Goal: Task Accomplishment & Management: Use online tool/utility

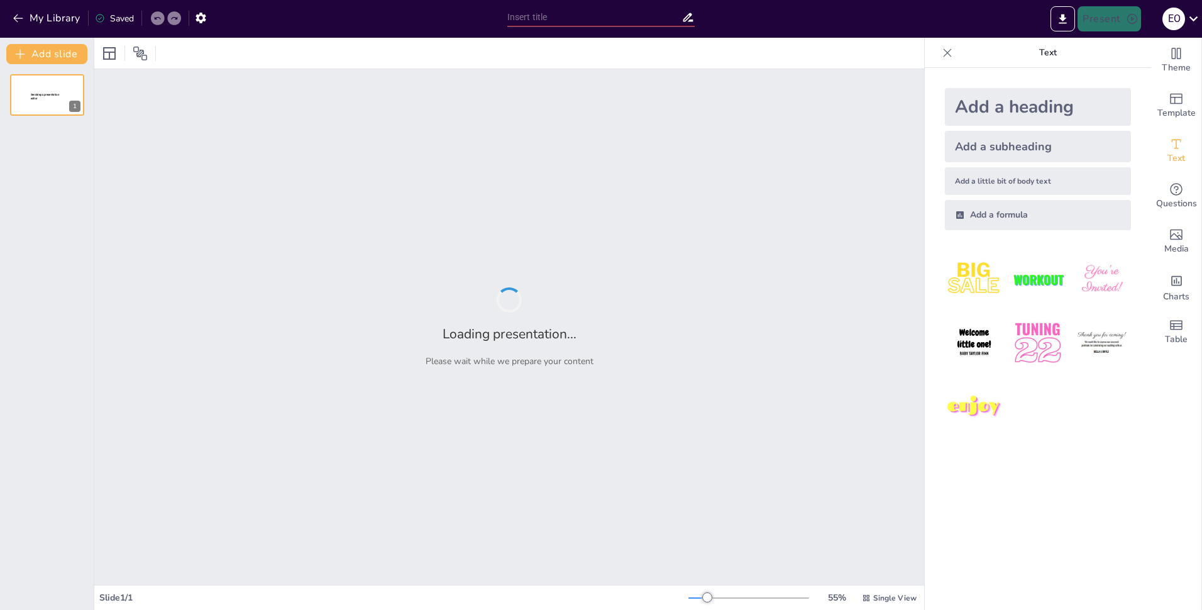
type input "New Sendsteps"
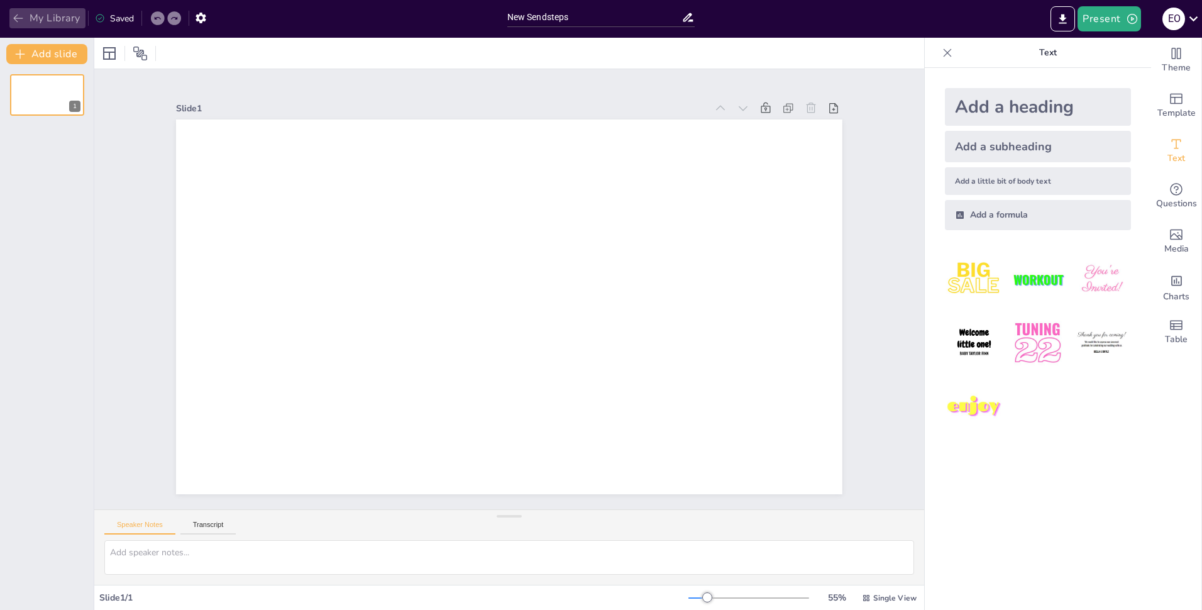
click at [56, 14] on button "My Library" at bounding box center [47, 18] width 76 height 20
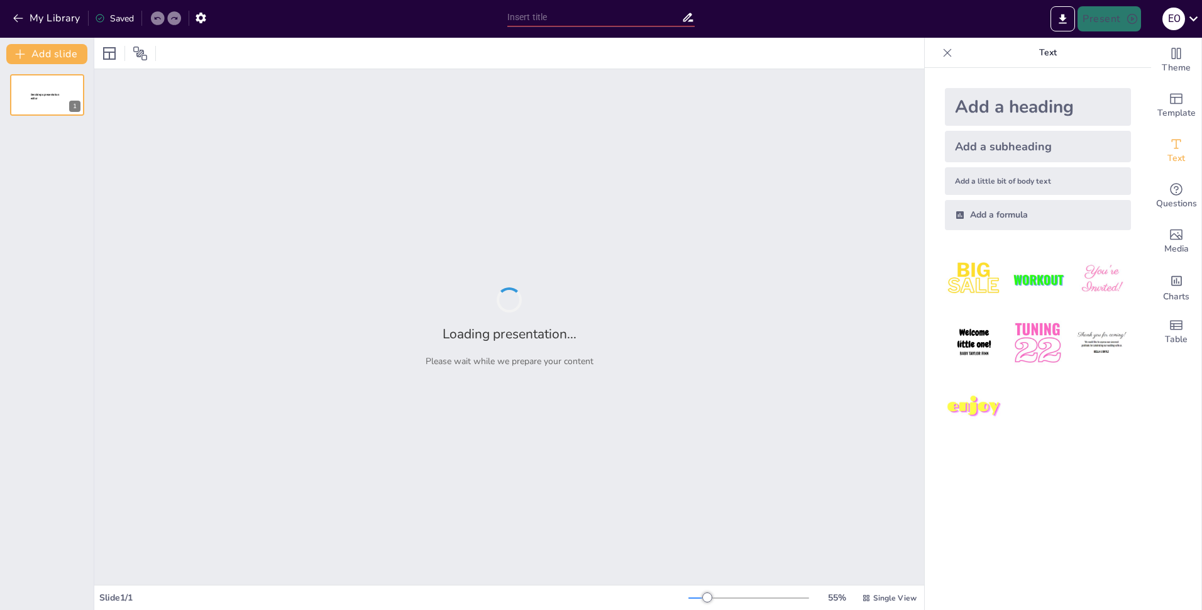
type input "Integración de Energías Renovables: Análisis Crítico de Beneficios y Retos en e…"
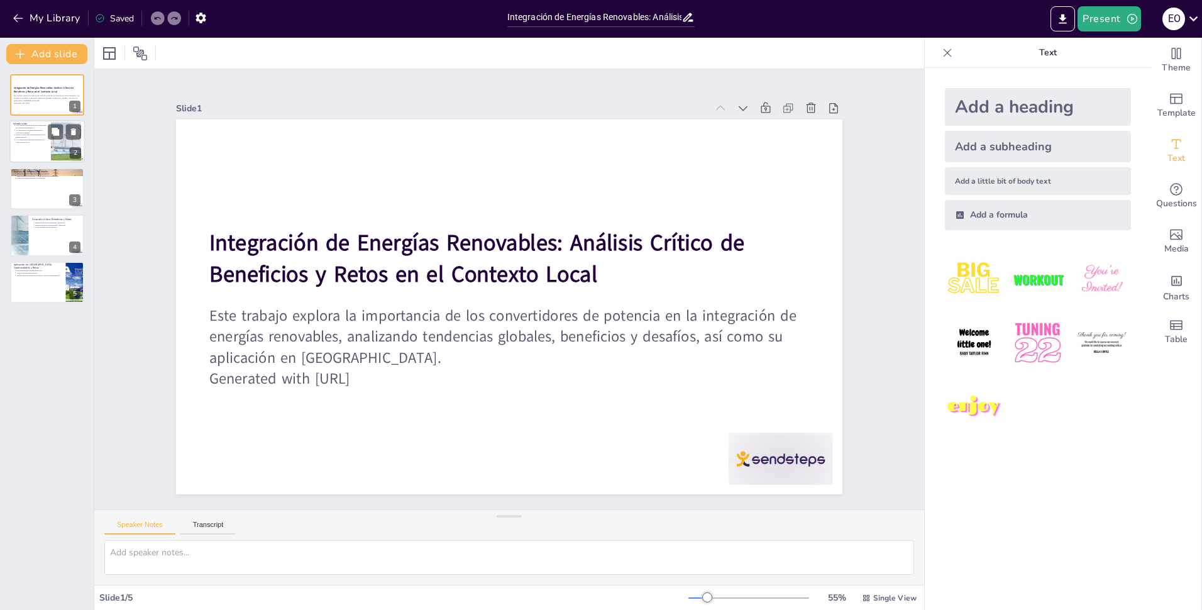
click at [62, 143] on div at bounding box center [66, 142] width 68 height 38
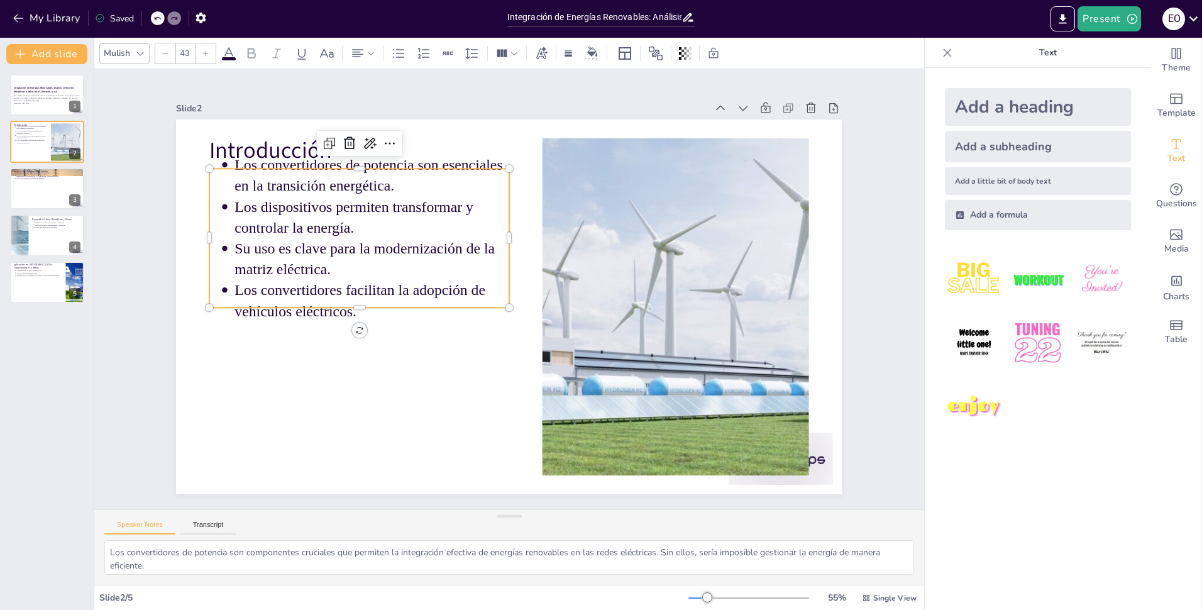
click at [493, 290] on p "Los convertidores facilitan la adopción de vehículos eléctricos." at bounding box center [622, 210] width 258 height 173
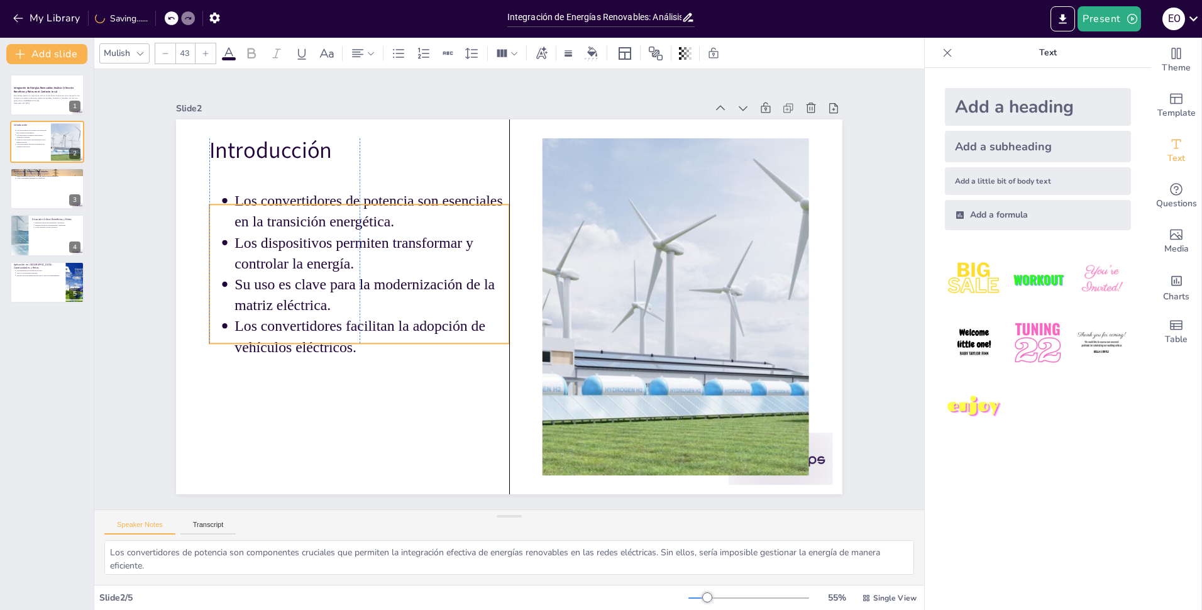
drag, startPoint x: 343, startPoint y: 279, endPoint x: 346, endPoint y: 315, distance: 35.9
click at [346, 315] on p "Los convertidores facilitan la adopción de vehículos eléctricos." at bounding box center [376, 232] width 232 height 214
click at [53, 185] on button at bounding box center [55, 178] width 15 height 15
type textarea "Las tendencias en convertidores de potencia son fundamentales para la evolución…"
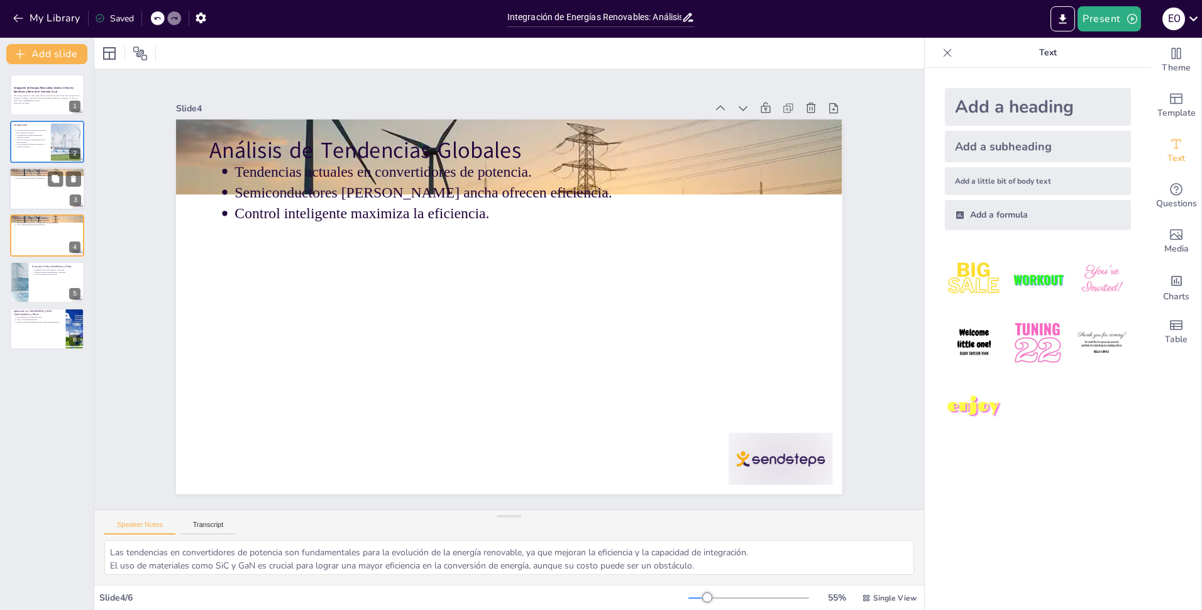
click at [36, 201] on div at bounding box center [46, 188] width 75 height 43
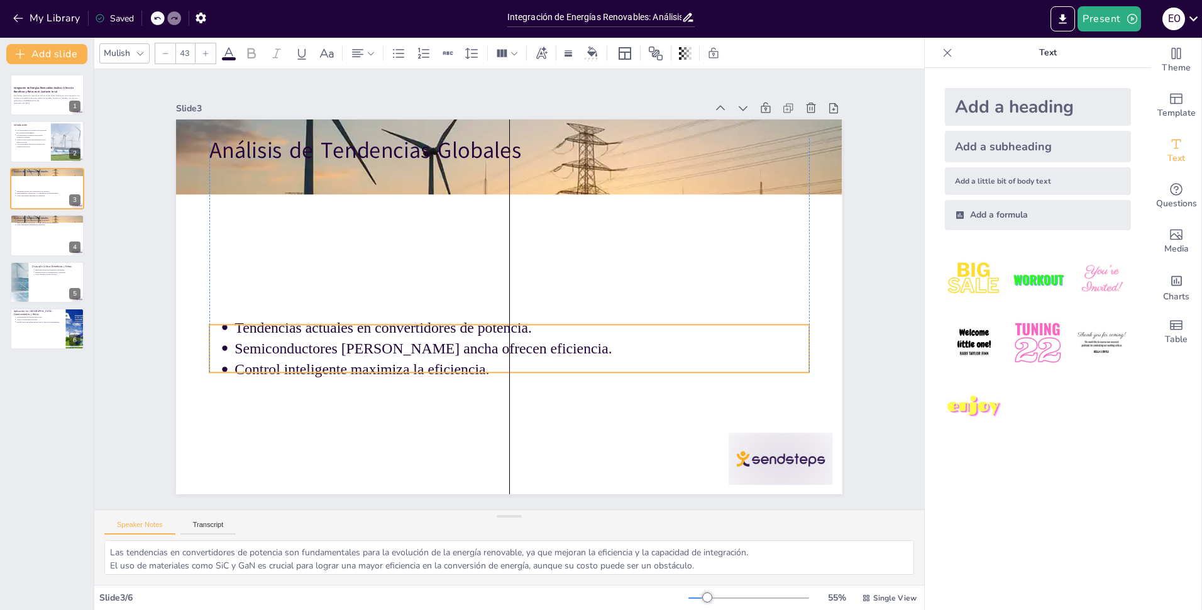
drag, startPoint x: 352, startPoint y: 194, endPoint x: 348, endPoint y: 351, distance: 157.2
click at [379, 351] on p "Semiconductores de banda ancha ofrecen eficiencia." at bounding box center [449, 289] width 140 height 566
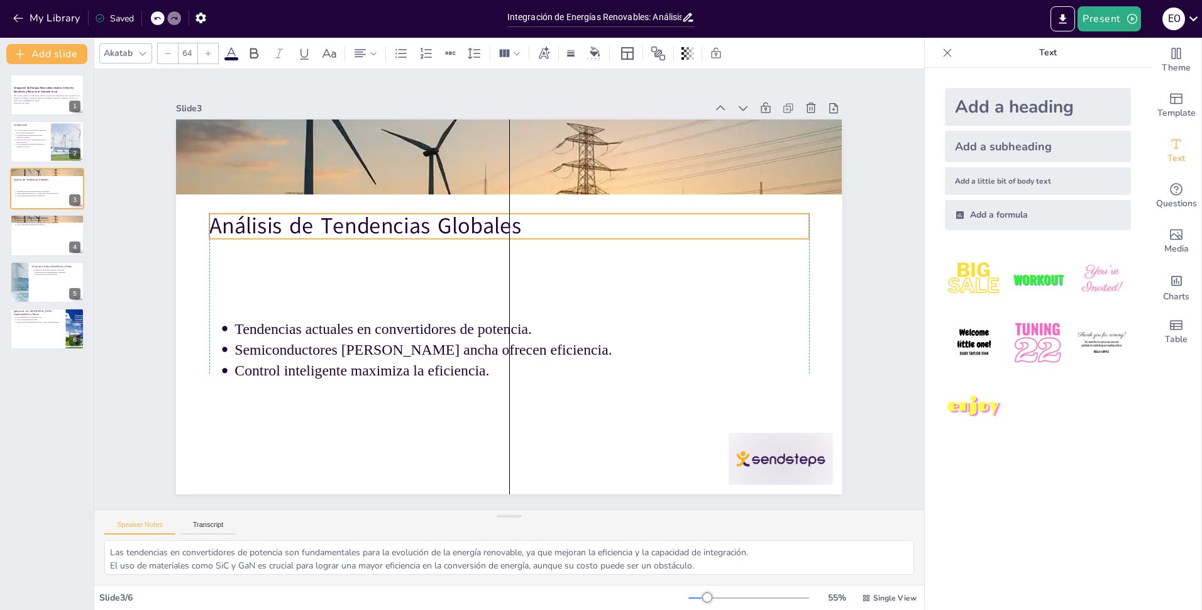
drag, startPoint x: 360, startPoint y: 148, endPoint x: 358, endPoint y: 223, distance: 75.4
click at [358, 223] on p "Análisis de Tendencias Globales" at bounding box center [484, 347] width 560 height 272
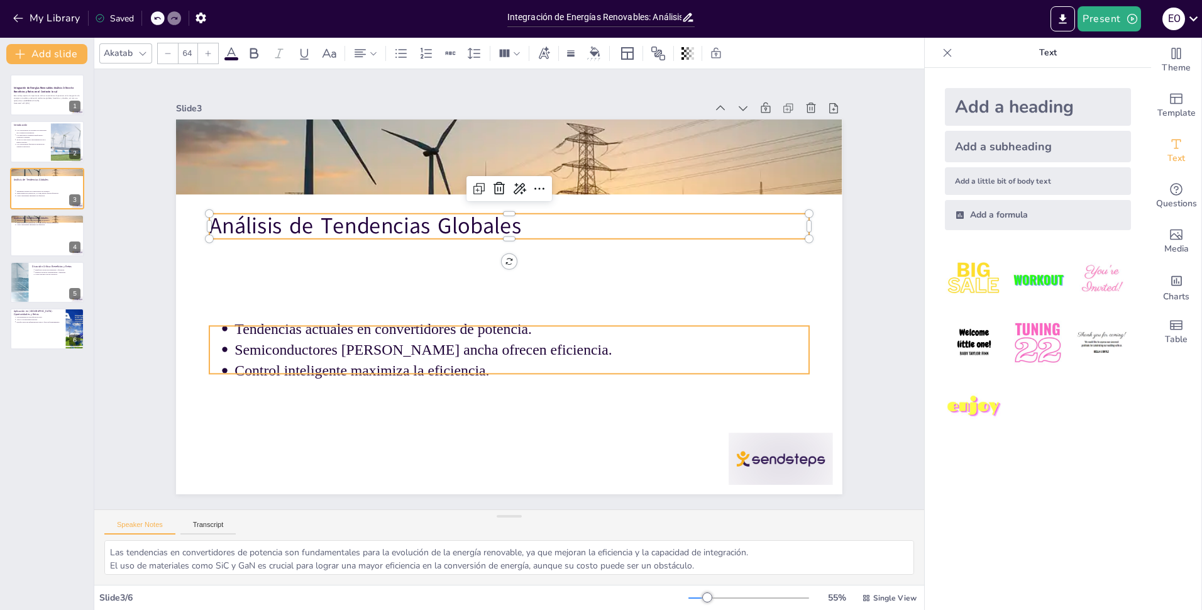
type input "43"
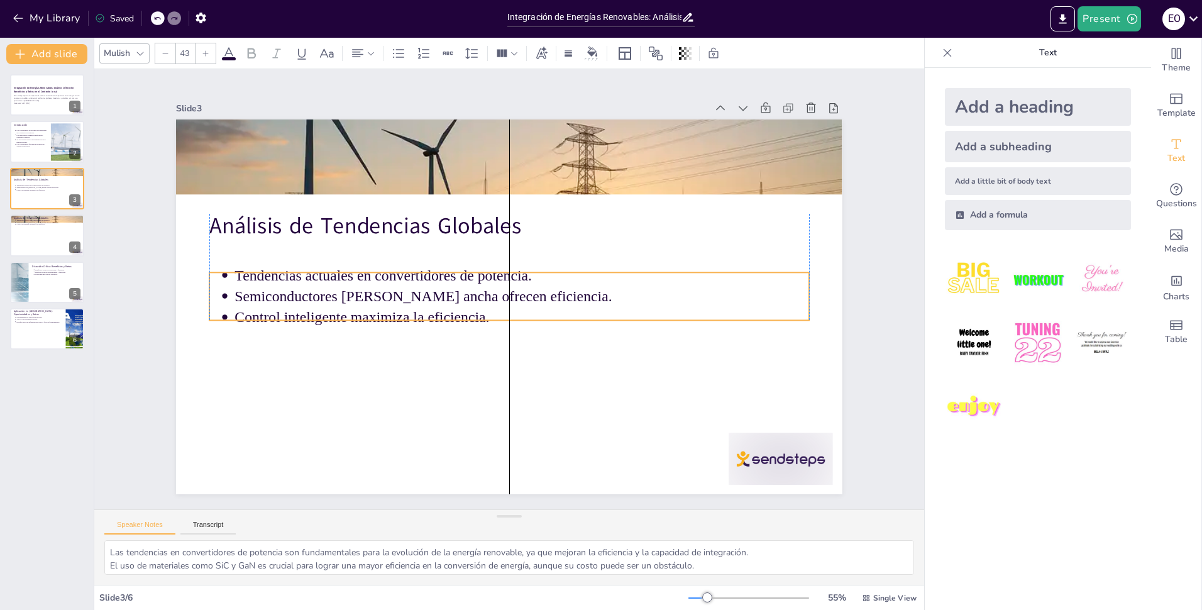
drag, startPoint x: 337, startPoint y: 342, endPoint x: 339, endPoint y: 289, distance: 53.5
click at [339, 289] on p "Semiconductores de banda ancha ofrecen eficiencia." at bounding box center [523, 286] width 441 height 400
click at [36, 289] on div at bounding box center [46, 282] width 75 height 43
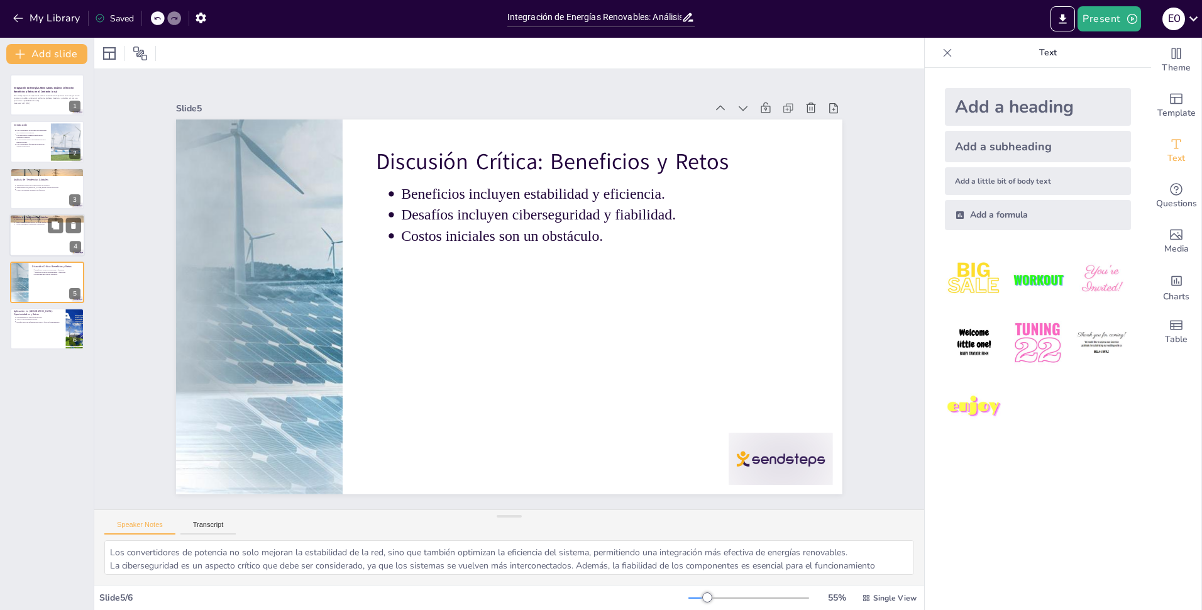
click at [37, 225] on p "Control inteligente maximiza la eficiencia." at bounding box center [48, 225] width 65 height 3
type textarea "Las tendencias en convertidores de potencia son fundamentales para la evolución…"
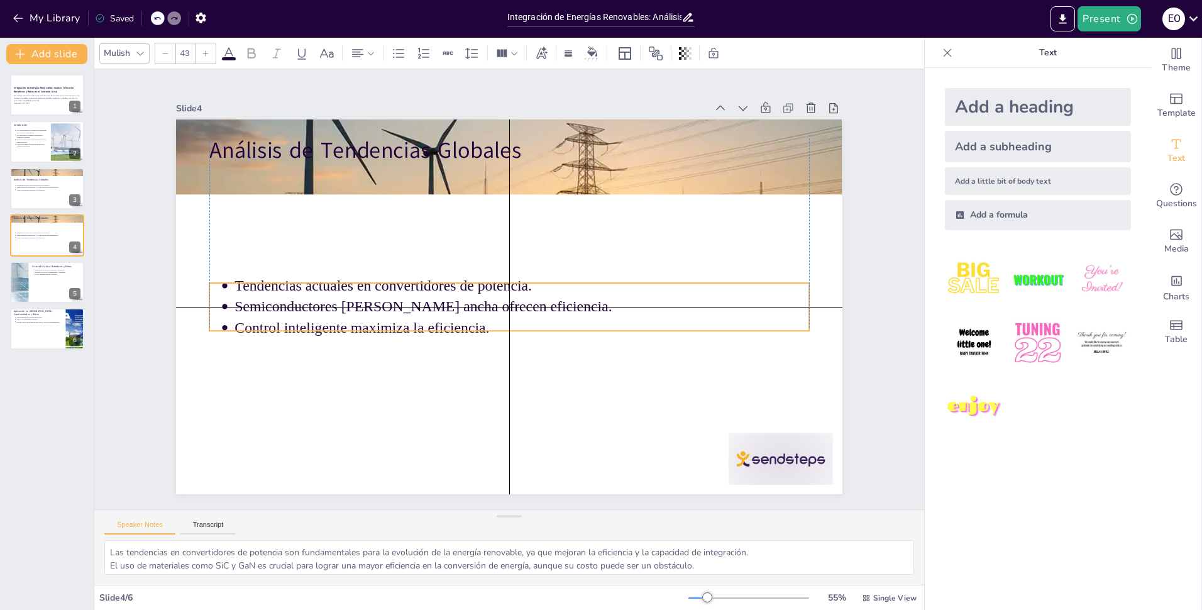
drag, startPoint x: 302, startPoint y: 182, endPoint x: 302, endPoint y: 294, distance: 111.3
click at [348, 294] on p "Semiconductores de banda ancha ofrecen eficiencia." at bounding box center [500, 308] width 305 height 507
type input "64"
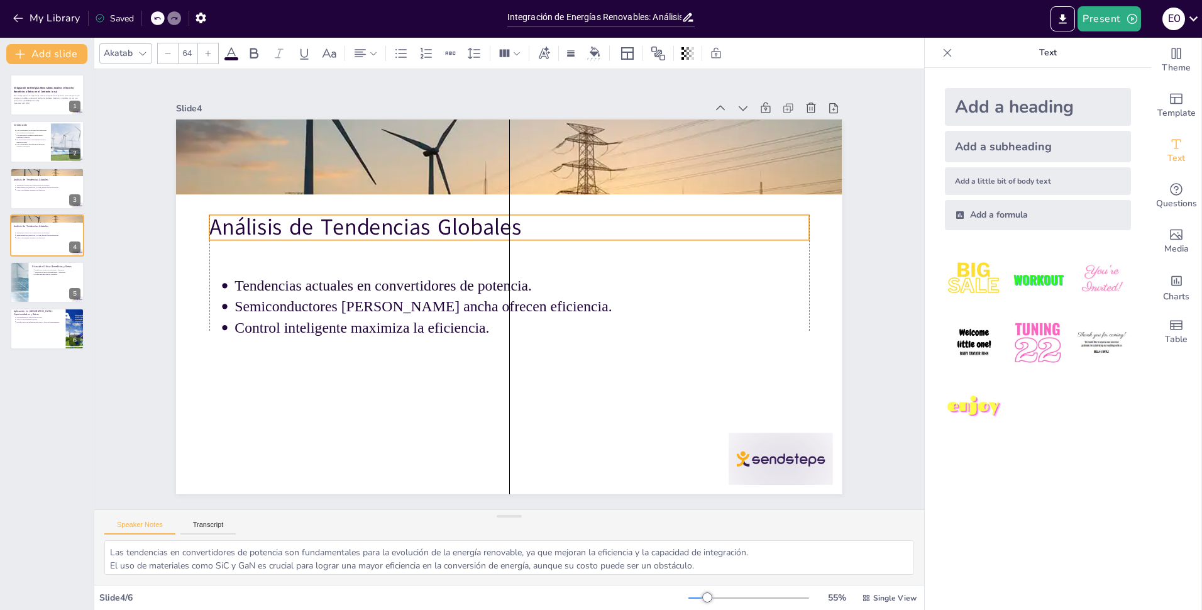
drag, startPoint x: 305, startPoint y: 148, endPoint x: 304, endPoint y: 224, distance: 76.7
click at [429, 224] on p "Análisis de Tendencias Globales" at bounding box center [565, 314] width 272 height 560
click at [35, 292] on div at bounding box center [46, 282] width 75 height 43
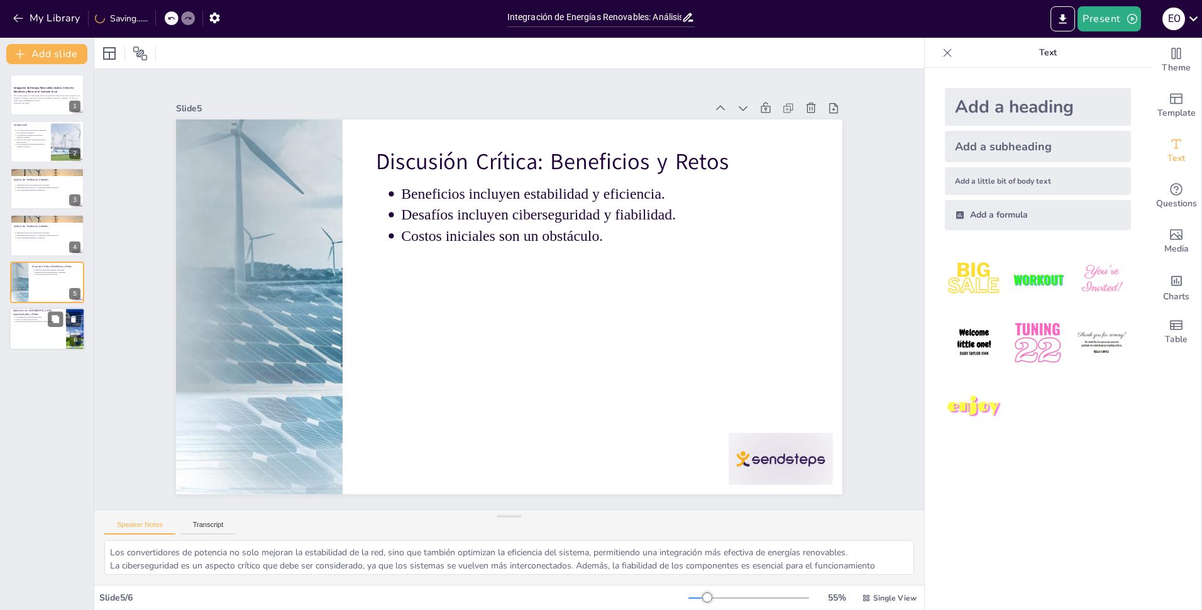
click at [40, 338] on div at bounding box center [46, 328] width 75 height 43
type textarea "La electrificación en zonas rurales es una oportunidad clave para mejorar la ca…"
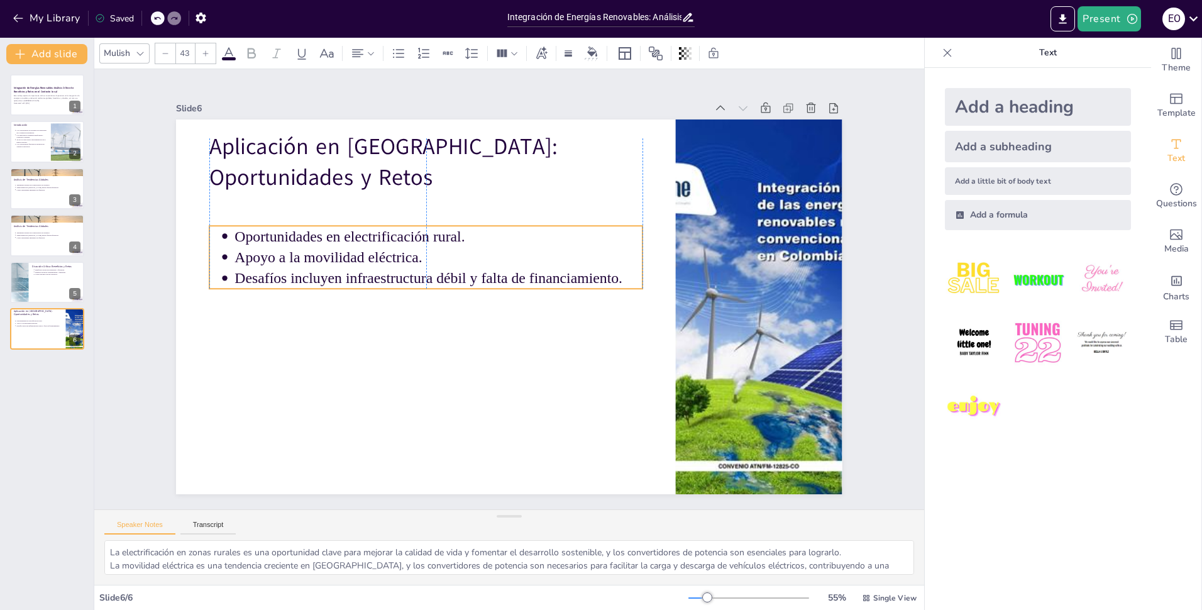
drag, startPoint x: 365, startPoint y: 219, endPoint x: 363, endPoint y: 253, distance: 34.7
click at [406, 253] on p "Apoyo a la movilidad eléctrica." at bounding box center [517, 366] width 222 height 363
click at [122, 374] on div "Slide 1 Integración de Energías Renovables: Análisis Crítico de Beneficios y Re…" at bounding box center [509, 289] width 796 height 938
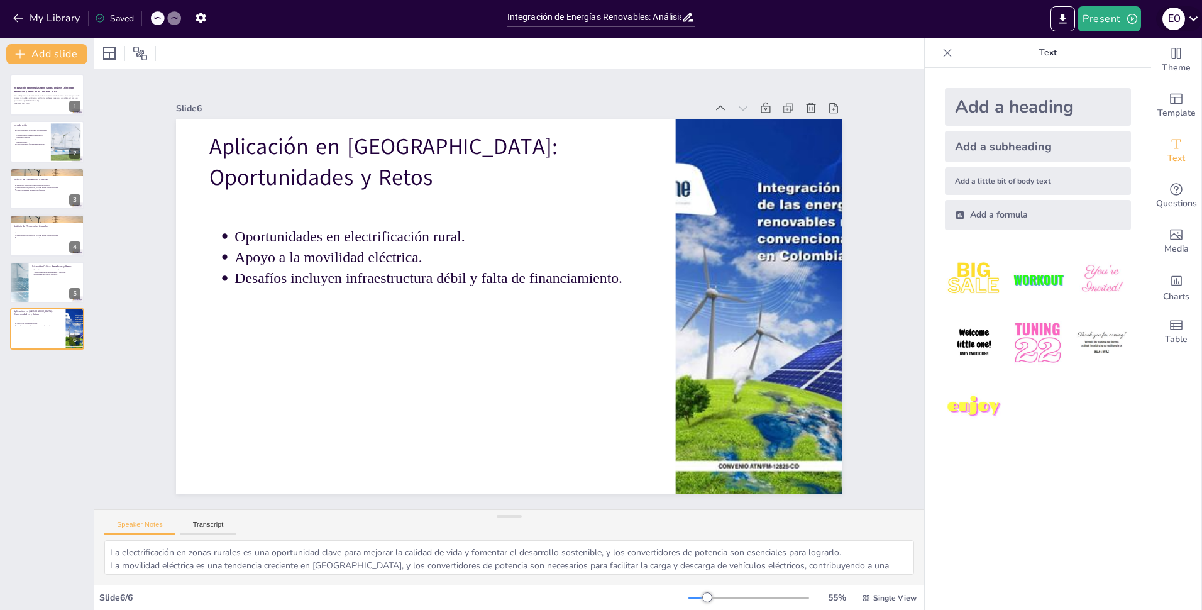
click at [1196, 19] on icon at bounding box center [1193, 18] width 17 height 17
click at [1196, 19] on div at bounding box center [601, 305] width 1202 height 610
click at [1059, 25] on icon "Export to PowerPoint" at bounding box center [1062, 19] width 13 height 13
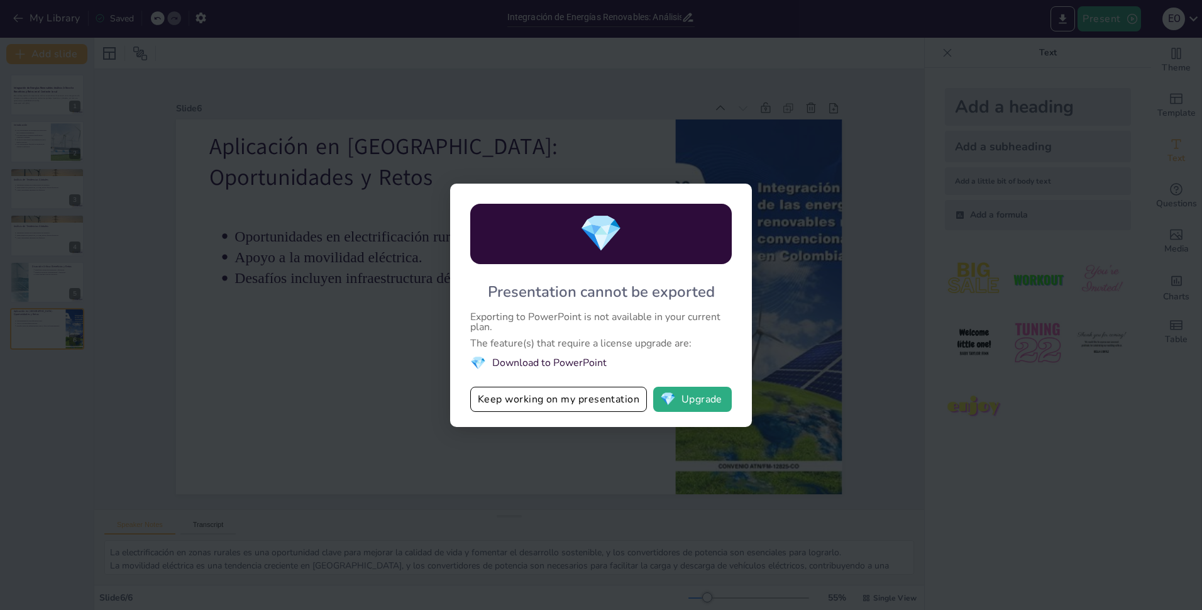
click at [570, 360] on li "💎 Download to PowerPoint" at bounding box center [600, 363] width 261 height 17
click at [371, 357] on div "💎 Presentation cannot be exported Exporting to PowerPoint is not available in y…" at bounding box center [601, 305] width 1202 height 610
click at [527, 393] on button "Keep working on my presentation" at bounding box center [558, 399] width 177 height 25
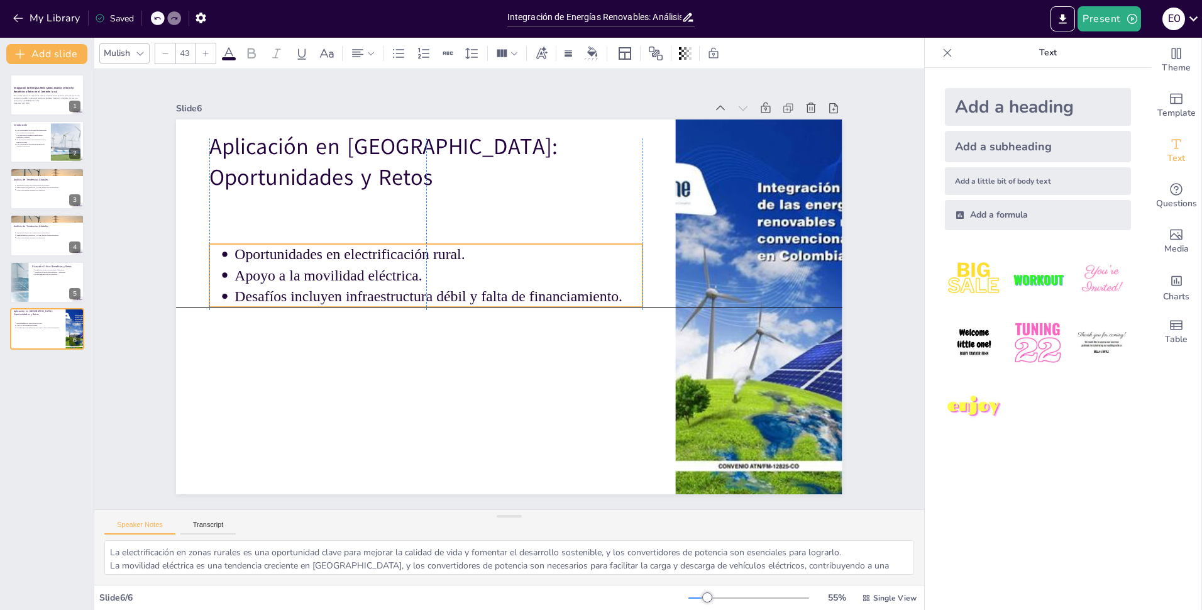
drag, startPoint x: 476, startPoint y: 247, endPoint x: 486, endPoint y: 240, distance: 11.7
click at [478, 268] on p "Apoyo a la movilidad eléctrica." at bounding box center [437, 282] width 407 height 63
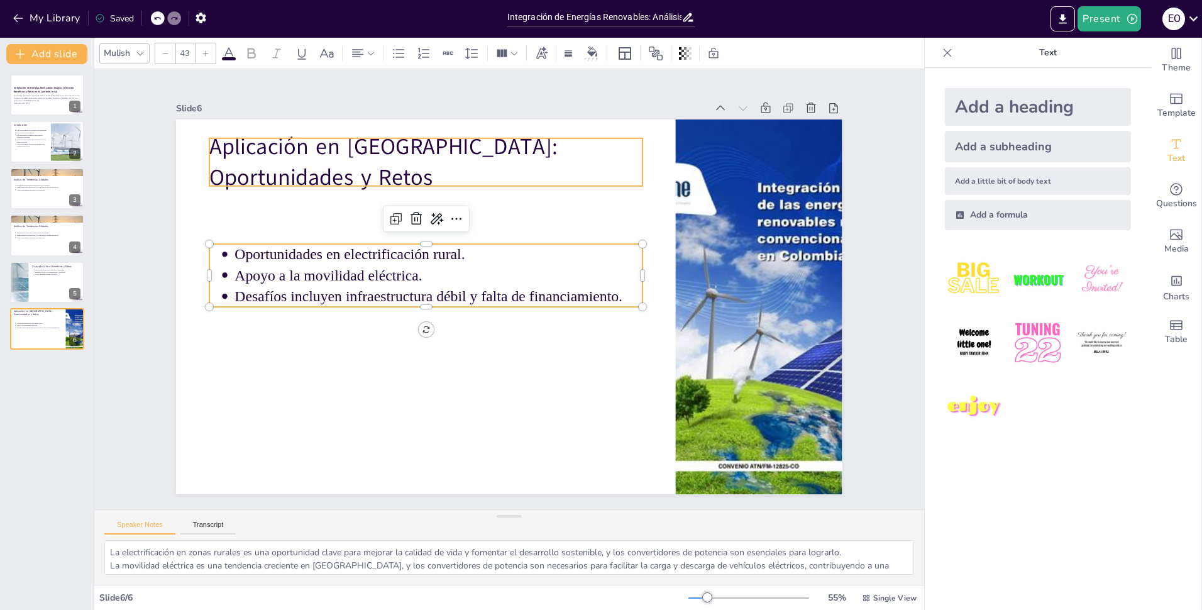
type input "64"
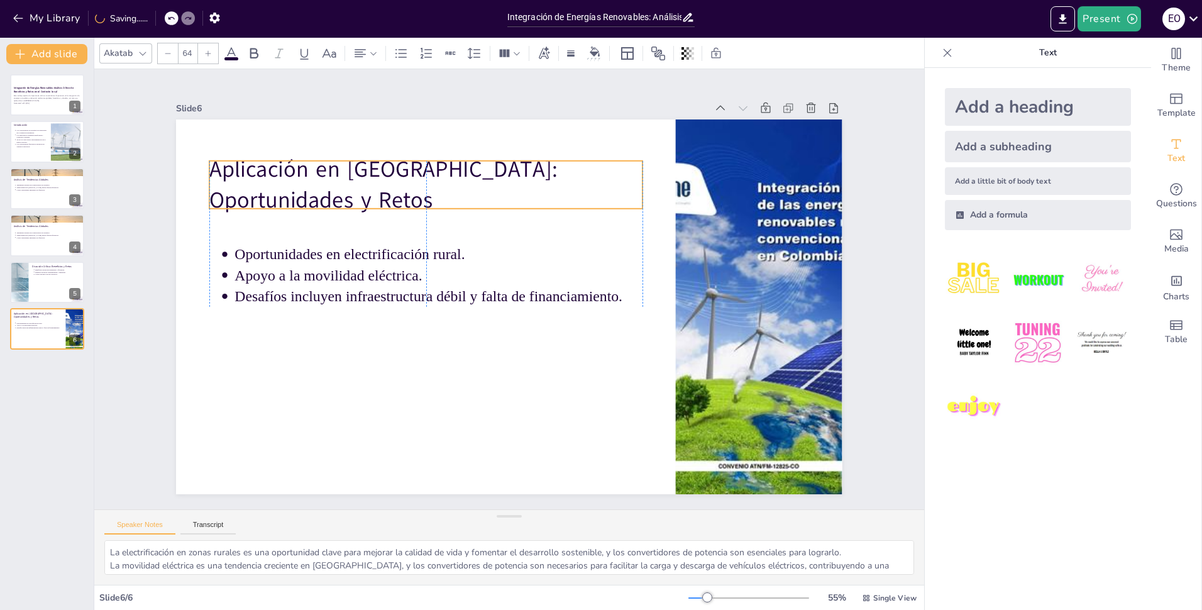
drag, startPoint x: 489, startPoint y: 150, endPoint x: 492, endPoint y: 172, distance: 22.8
click at [519, 172] on p "Aplicación en Ecuador: Oportunidades y Retos" at bounding box center [594, 186] width 151 height 436
click at [207, 16] on icon "button" at bounding box center [200, 17] width 13 height 13
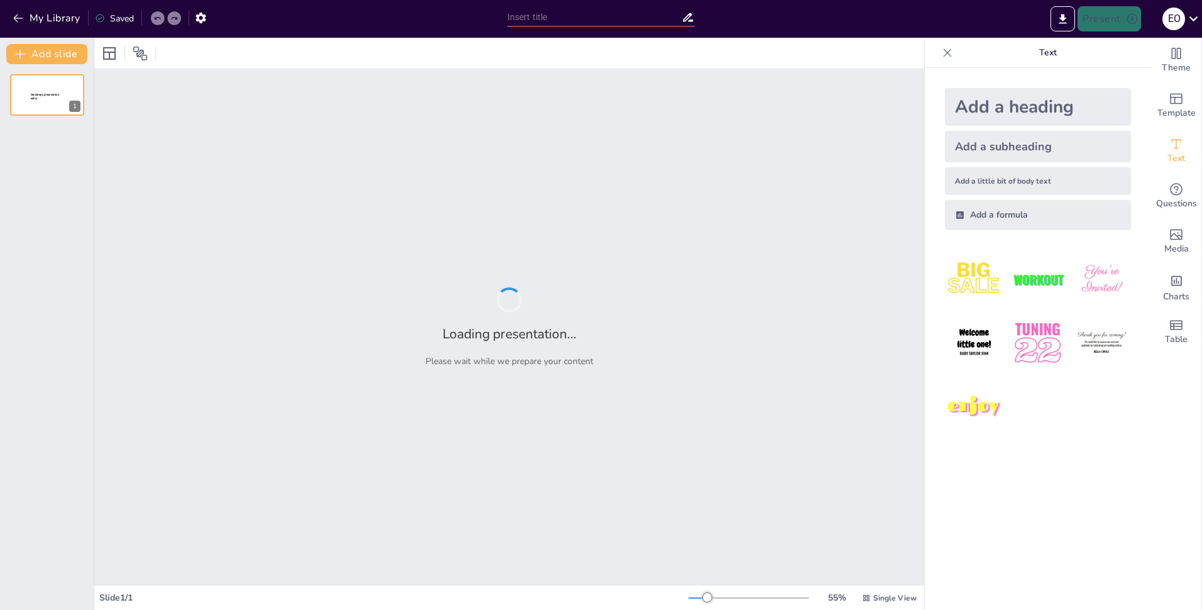
type input "Integración de Energías Renovables: Análisis Crítico de Beneficios y Retos en e…"
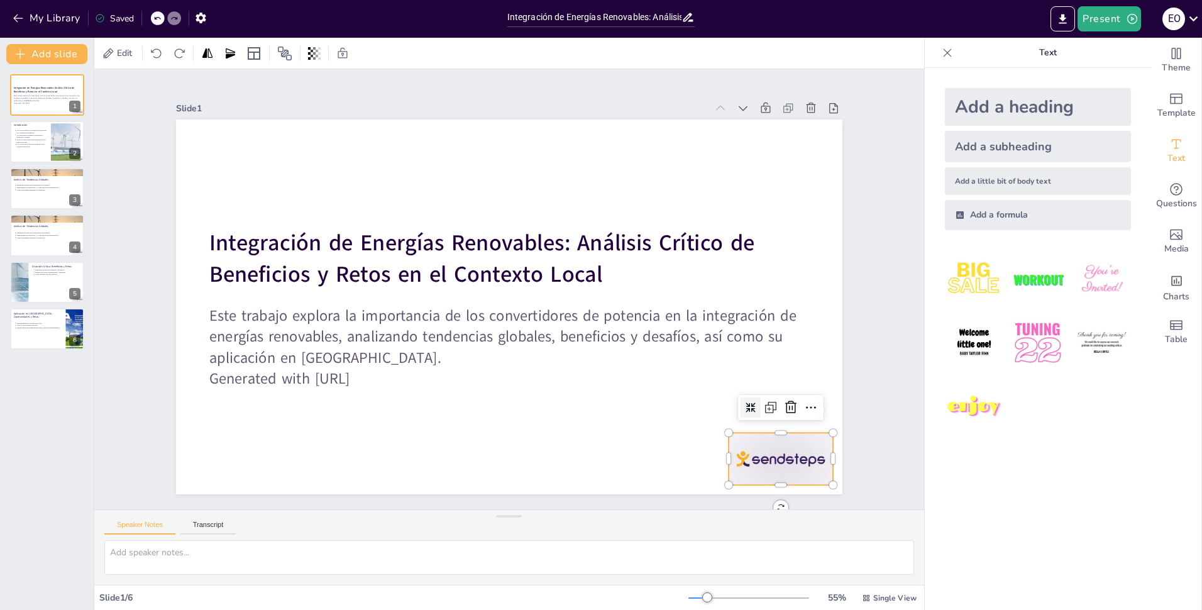
click at [653, 542] on div at bounding box center [597, 596] width 112 height 108
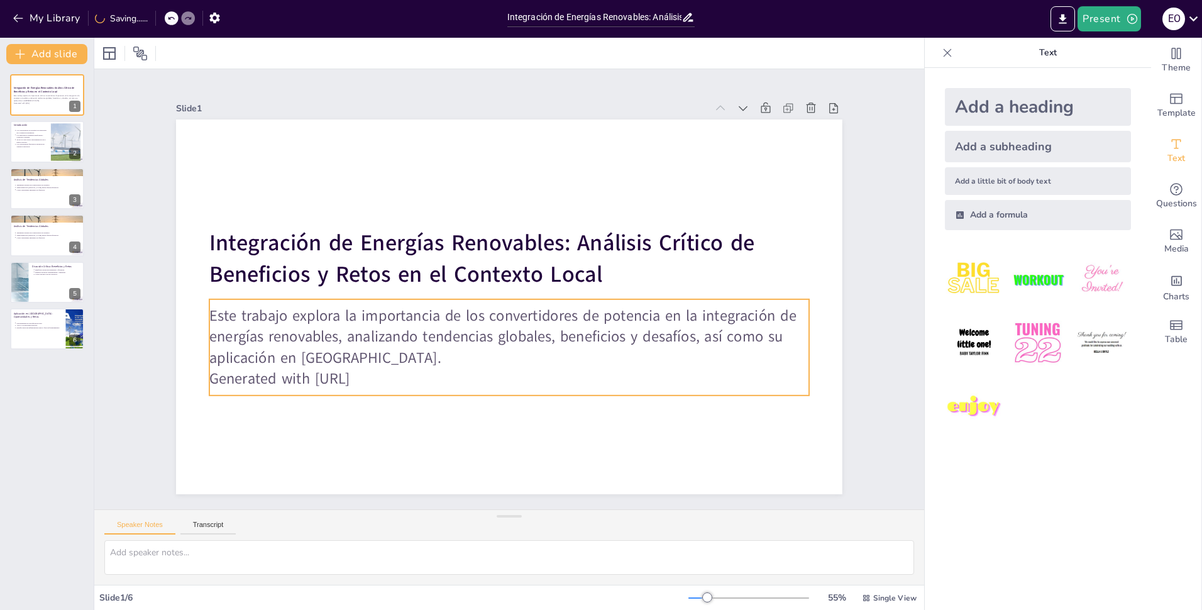
click at [319, 324] on p "Este trabajo explora la importancia de los convertidores de potencia en la inte…" at bounding box center [489, 332] width 573 height 301
click at [319, 324] on p "Este trabajo explora la importancia de los convertidores de potencia en la inte…" at bounding box center [540, 325] width 487 height 448
click at [319, 324] on p "Este trabajo explora la importancia de los convertidores de potencia en la inte…" at bounding box center [470, 261] width 403 height 522
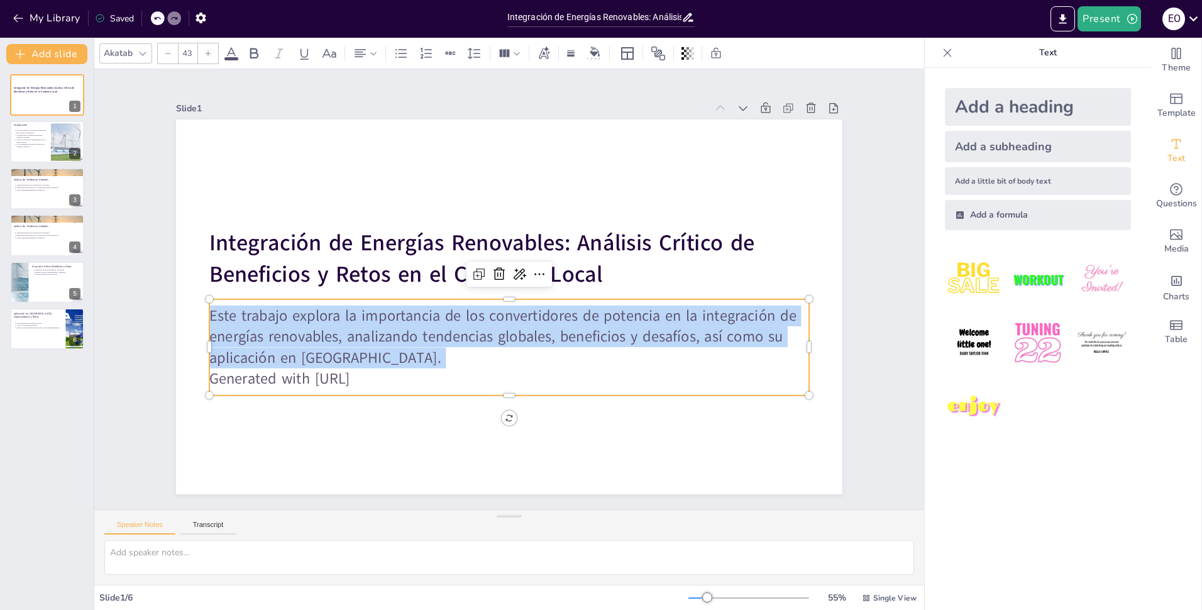
click at [319, 324] on p "Este trabajo explora la importancia de los convertidores de potencia en la inte…" at bounding box center [474, 320] width 448 height 487
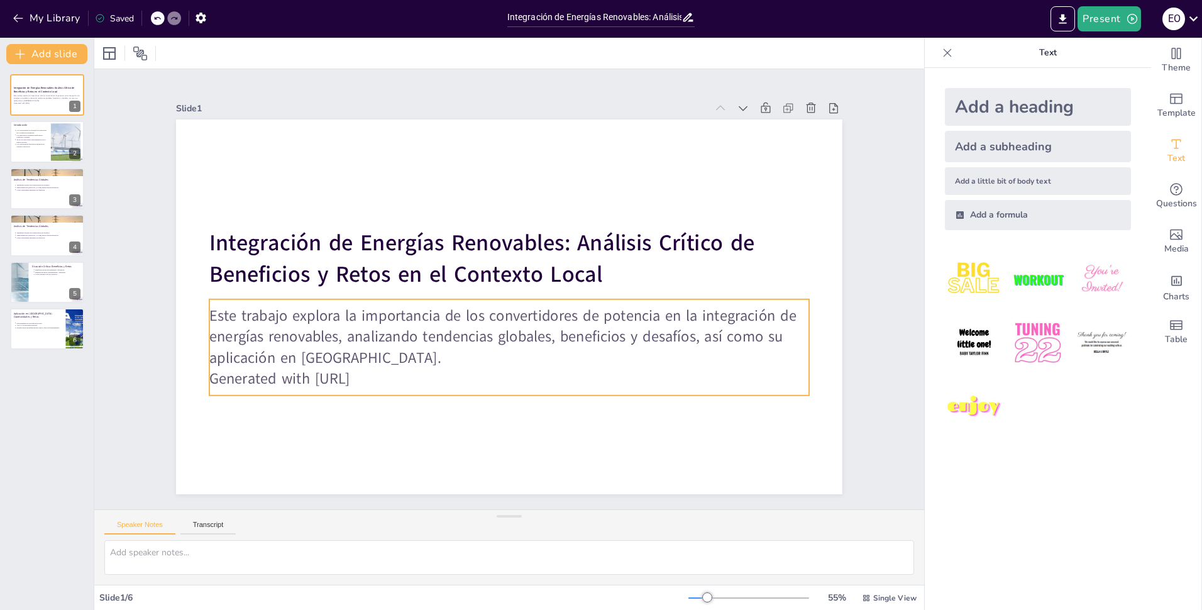
click at [371, 372] on p "Generated with Sendsteps.ai" at bounding box center [473, 370] width 556 height 263
click at [371, 372] on p "Generated with Sendsteps.ai" at bounding box center [500, 378] width 598 height 84
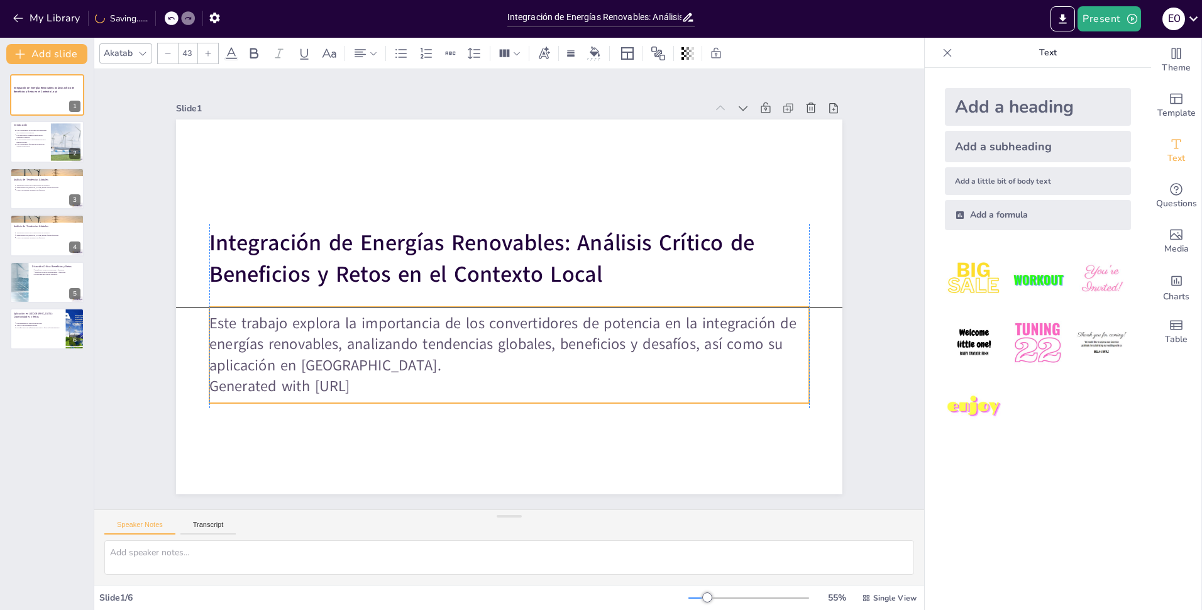
drag, startPoint x: 392, startPoint y: 371, endPoint x: 391, endPoint y: 385, distance: 13.3
click at [391, 385] on p "Generated with Sendsteps.ai" at bounding box center [437, 353] width 417 height 459
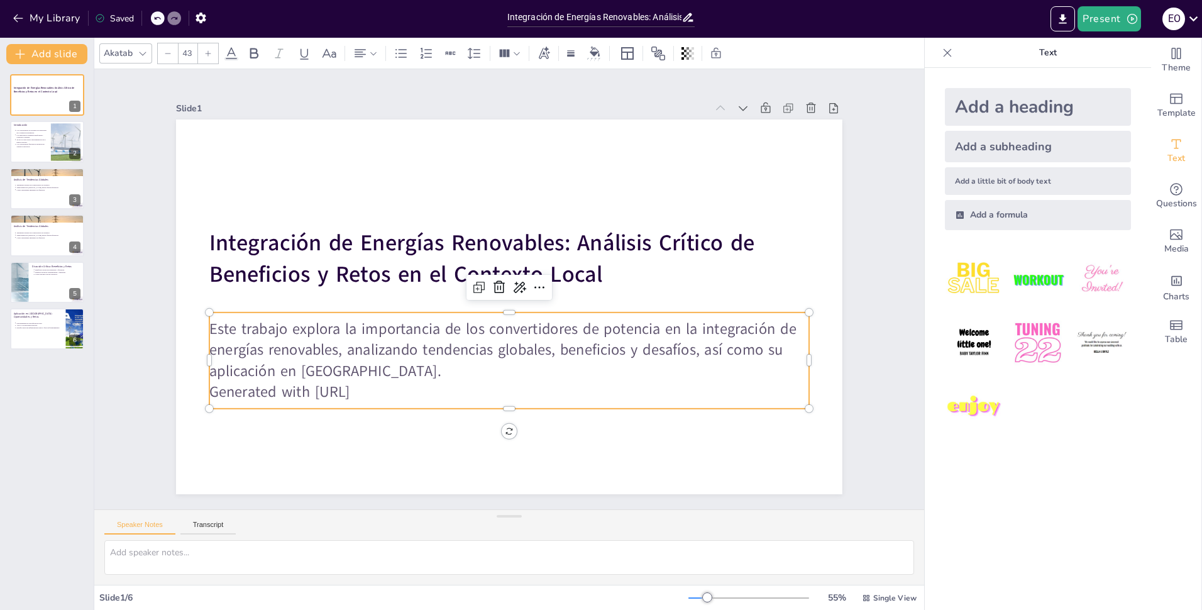
click at [390, 385] on p "Generated with Sendsteps.ai" at bounding box center [440, 365] width 459 height 417
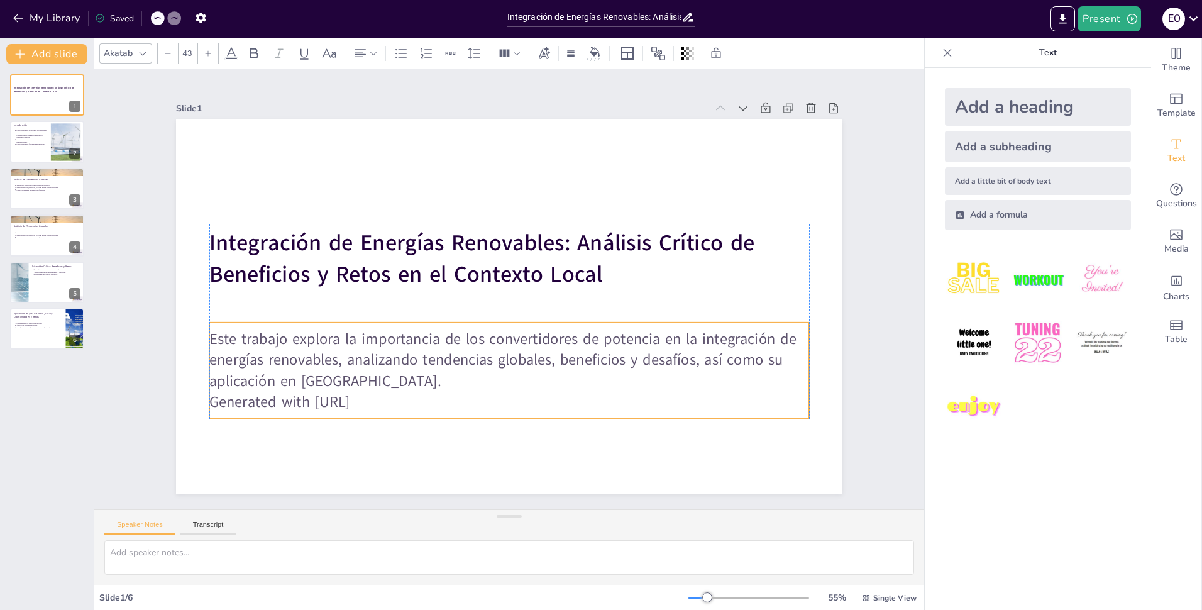
drag, startPoint x: 397, startPoint y: 386, endPoint x: 395, endPoint y: 397, distance: 11.6
click at [395, 397] on p "Generated with Sendsteps.ai" at bounding box center [497, 402] width 598 height 84
click at [309, 382] on p "Generated with Sendsteps.ai" at bounding box center [442, 197] width 497 height 369
click at [309, 401] on p "Generated with Sendsteps.ai" at bounding box center [404, 335] width 263 height 556
click at [309, 401] on p "Generated with Sendsteps.ai" at bounding box center [452, 387] width 530 height 317
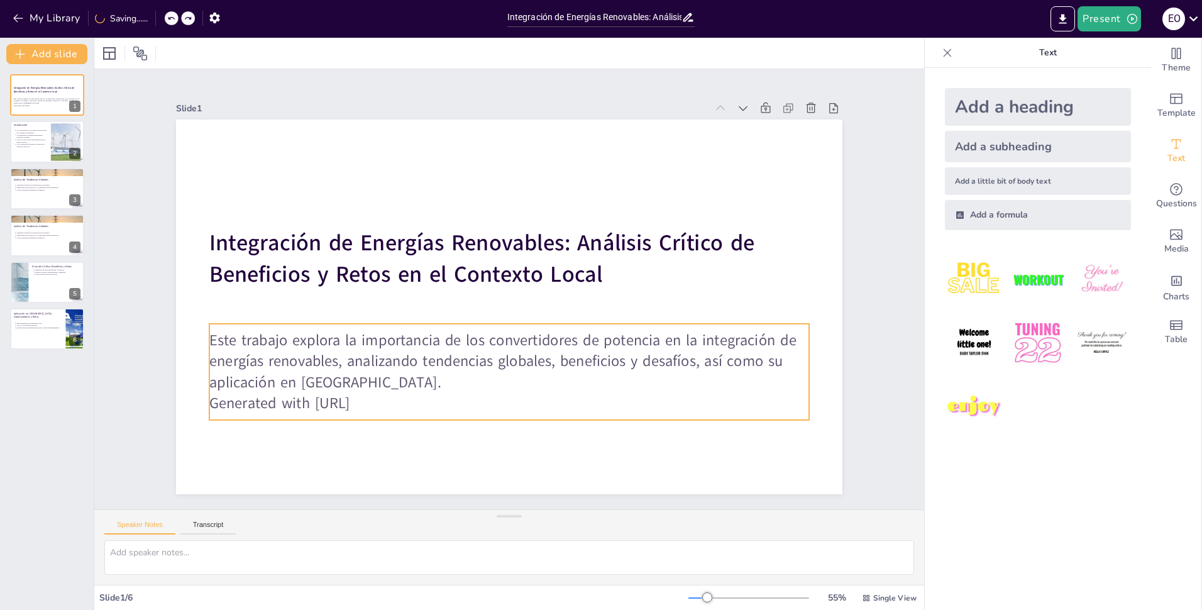
click at [354, 403] on p "Generated with Sendsteps.ai" at bounding box center [396, 301] width 84 height 598
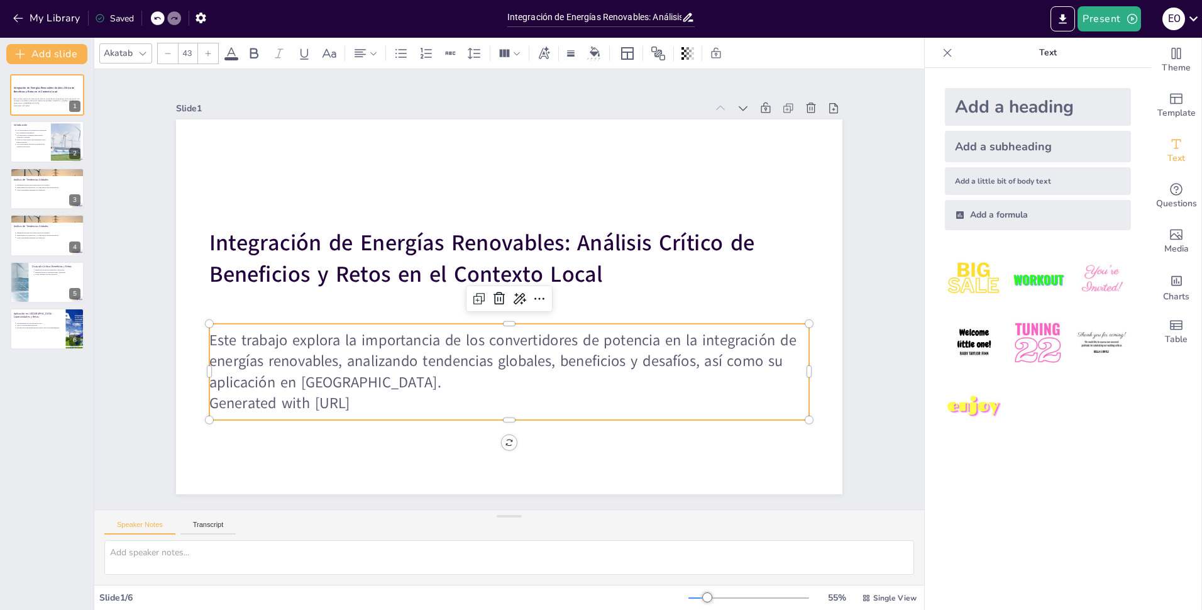
click at [304, 403] on p "Generated with Sendsteps.ai" at bounding box center [463, 392] width 556 height 263
click at [309, 401] on p "Generated with Sendsteps.ai" at bounding box center [463, 392] width 556 height 263
click at [309, 401] on p "Generated with Sendsteps.ai" at bounding box center [485, 400] width 591 height 145
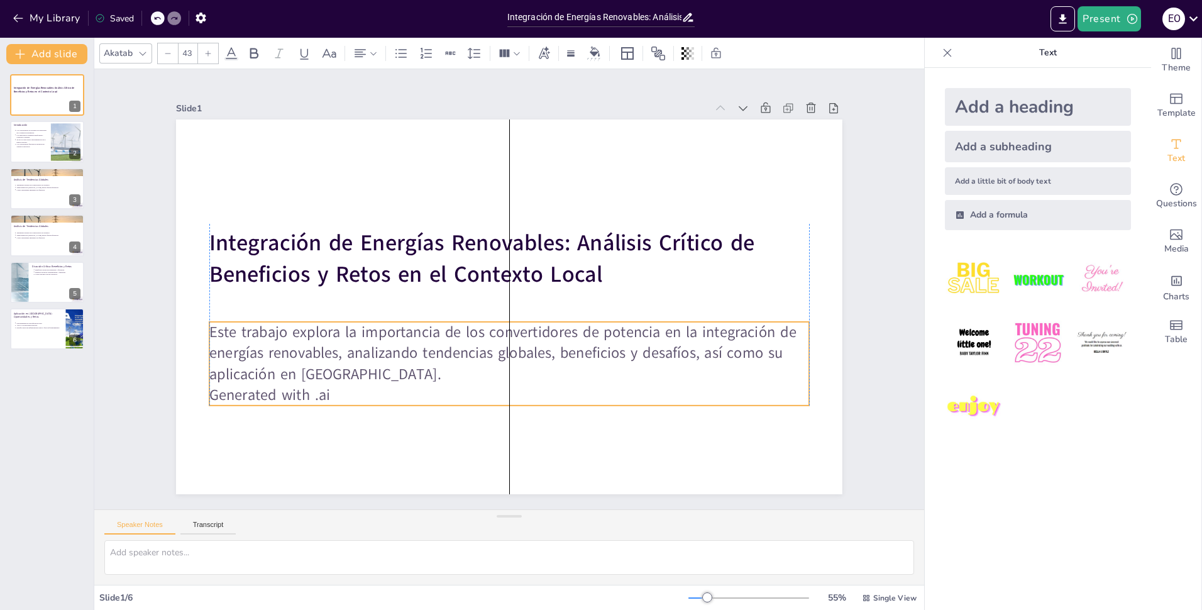
click at [330, 390] on p "Generated with .ai" at bounding box center [466, 385] width 556 height 263
click at [393, 390] on p "Generated with .ai" at bounding box center [403, 289] width 21 height 600
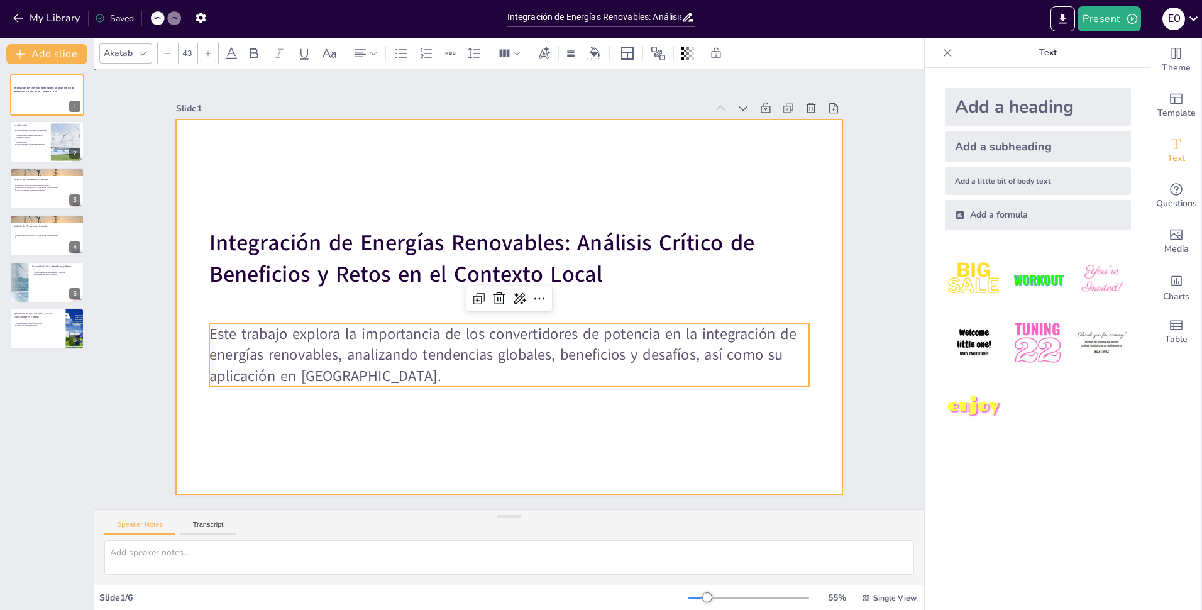
click at [321, 425] on div at bounding box center [498, 303] width 759 height 695
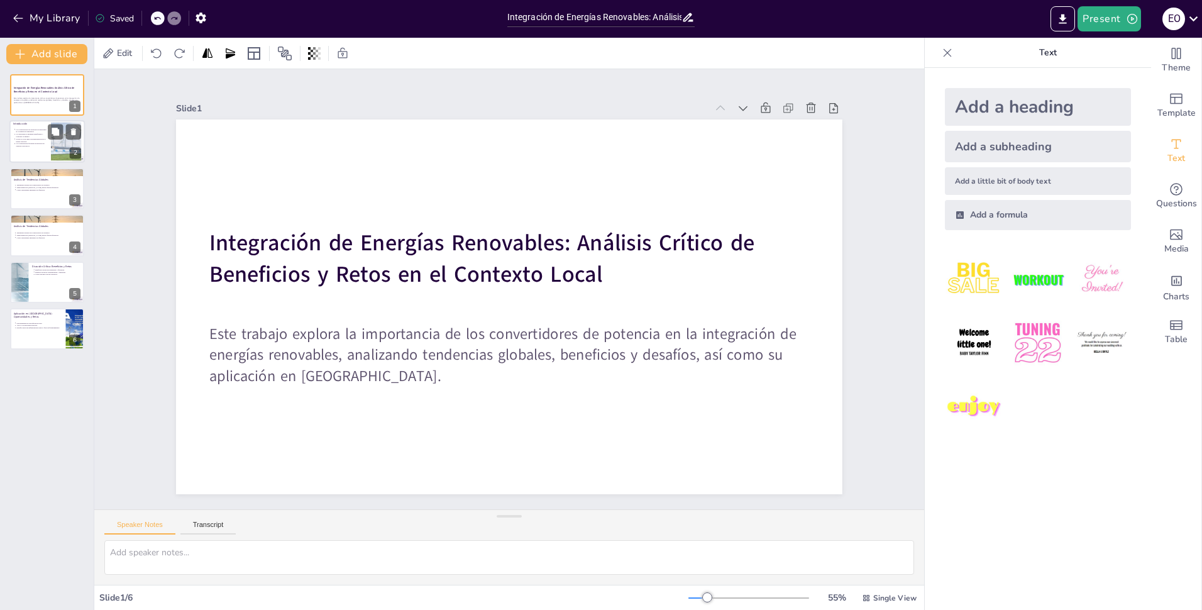
click at [38, 160] on div at bounding box center [46, 142] width 75 height 43
type textarea "Los convertidores de potencia son componentes cruciales que permiten la integra…"
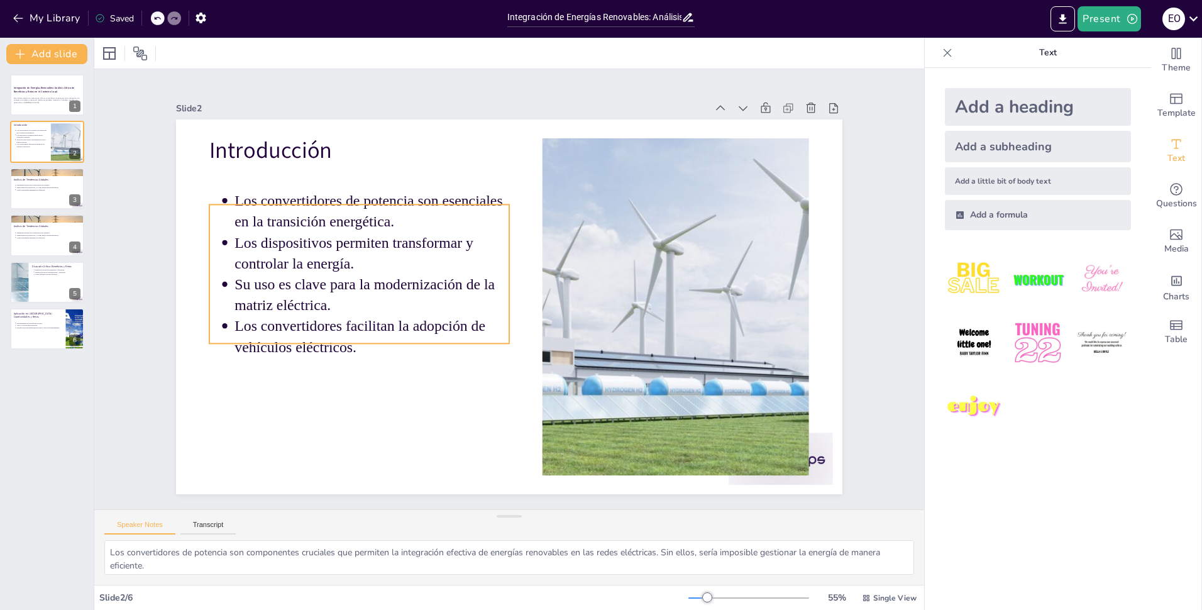
click at [356, 268] on p "Los dispositivos permiten transformar y controlar la energía." at bounding box center [408, 188] width 258 height 173
click at [347, 335] on p "Los convertidores facilitan la adopción de vehículos eléctricos." at bounding box center [365, 277] width 268 height 150
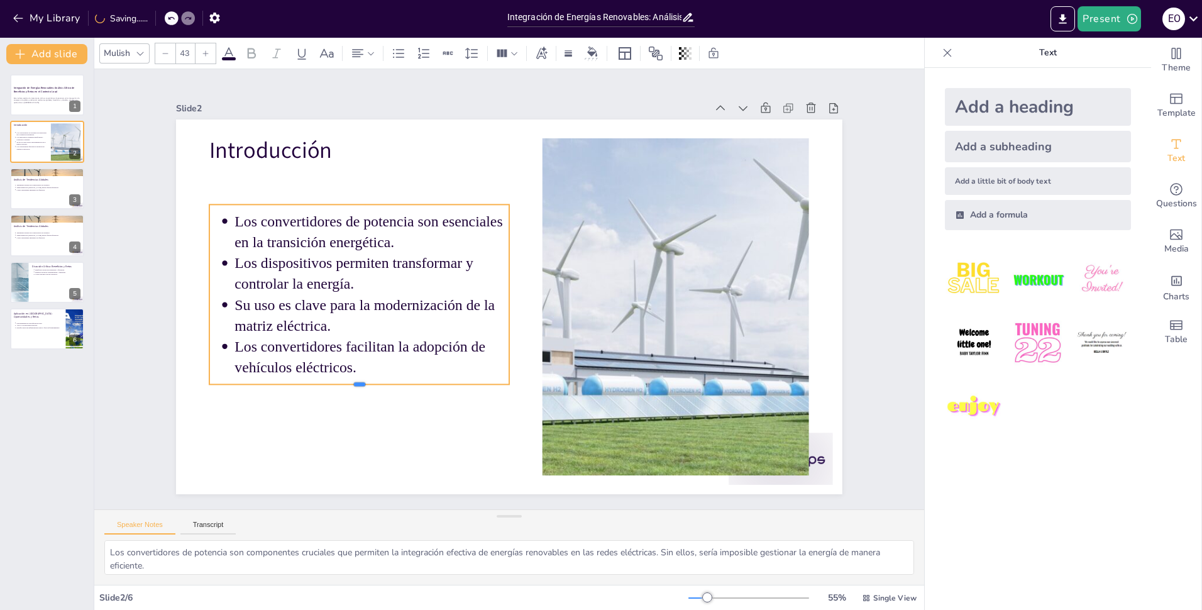
drag, startPoint x: 347, startPoint y: 339, endPoint x: 351, endPoint y: 380, distance: 41.0
click at [351, 380] on div at bounding box center [349, 372] width 299 height 41
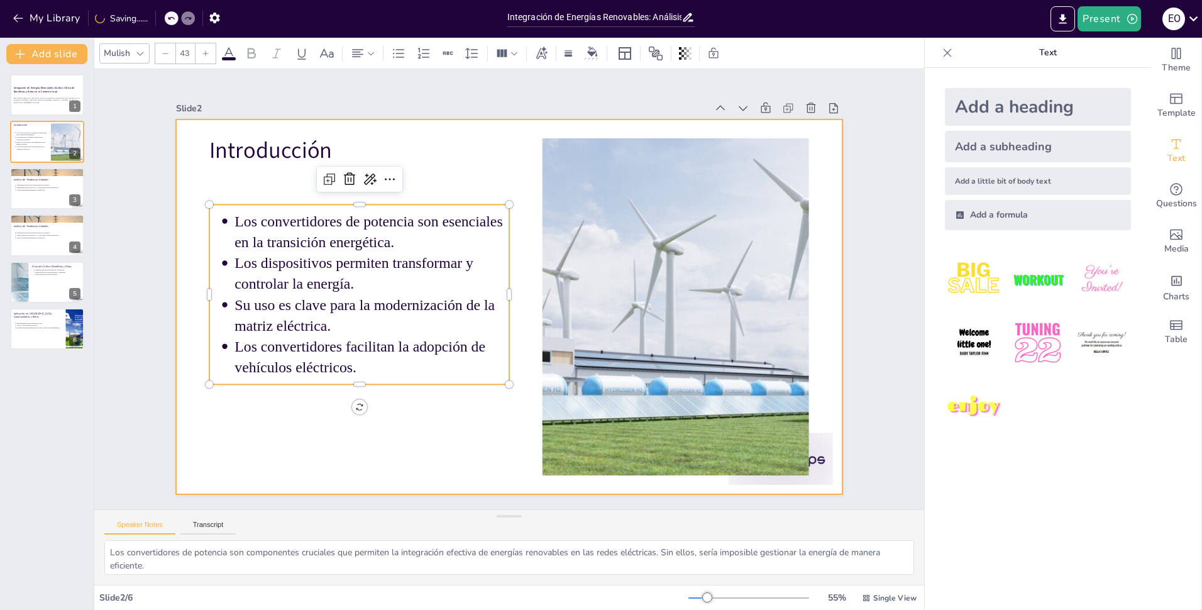
click at [463, 443] on div at bounding box center [505, 306] width 729 height 505
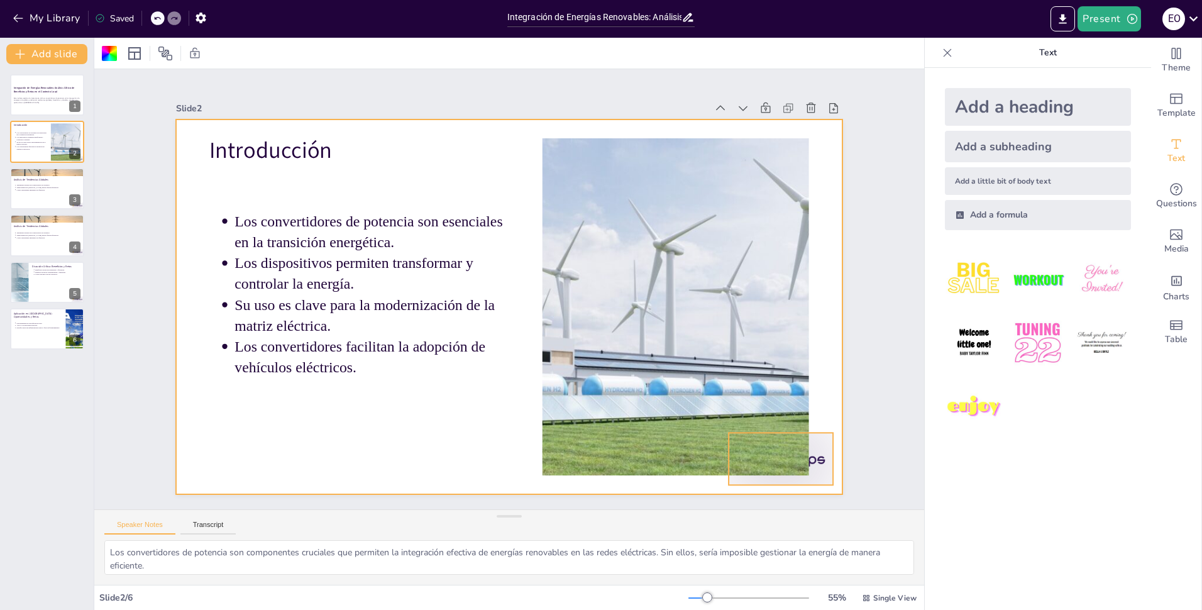
click at [747, 510] on div at bounding box center [688, 555] width 116 height 90
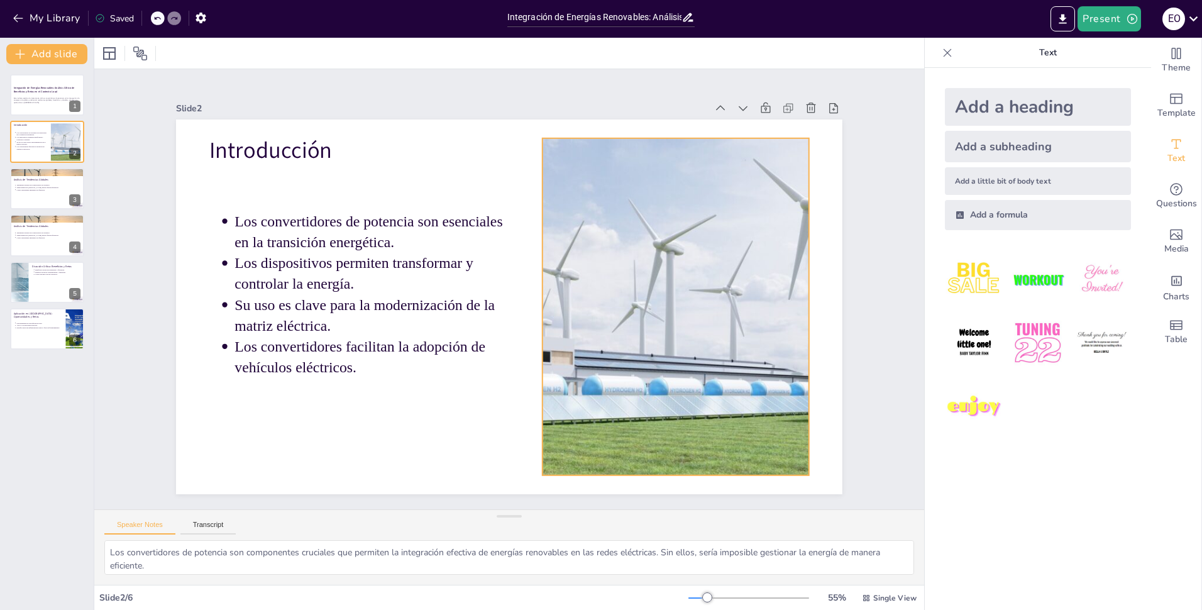
click at [727, 365] on div at bounding box center [668, 341] width 656 height 454
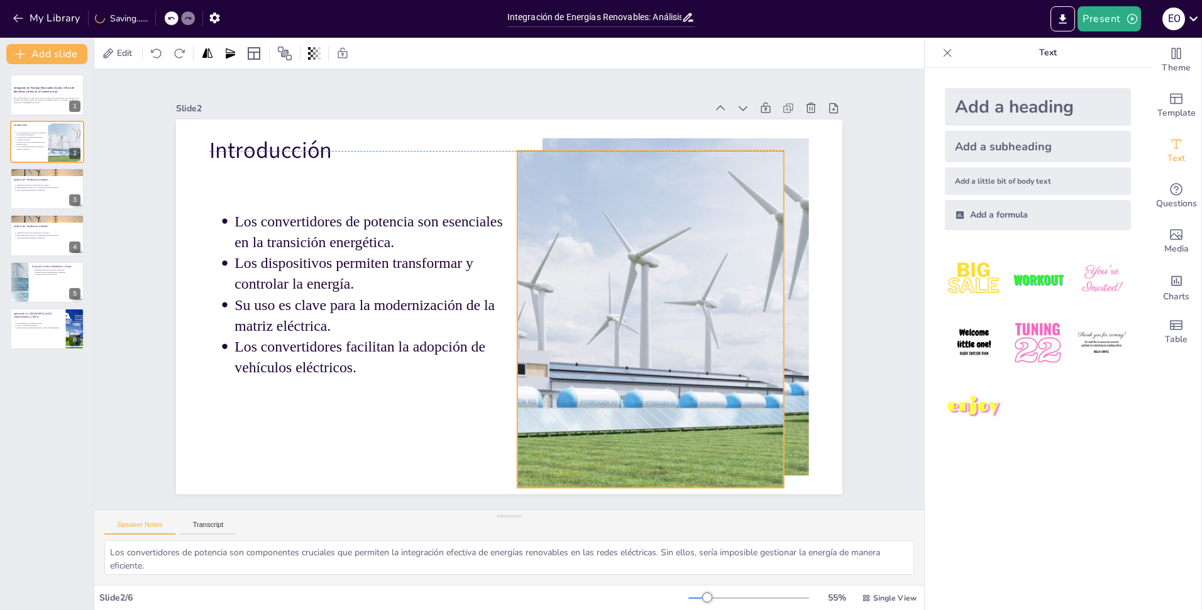
drag, startPoint x: 650, startPoint y: 287, endPoint x: 625, endPoint y: 297, distance: 26.9
click at [625, 297] on div at bounding box center [593, 406] width 671 height 652
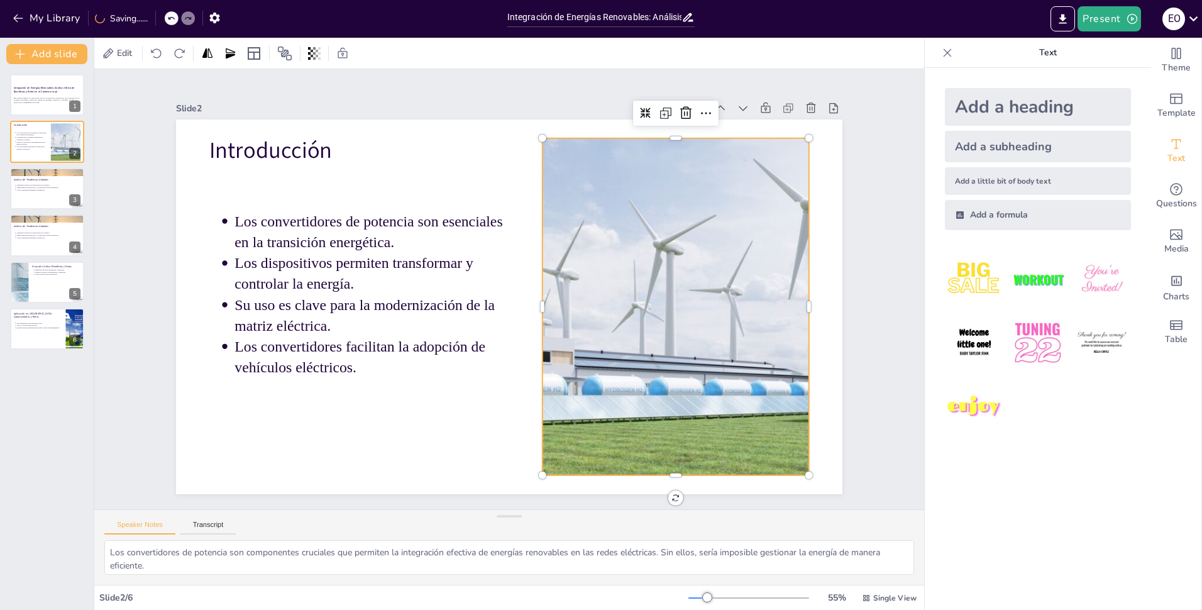
click at [666, 303] on div at bounding box center [633, 401] width 683 height 625
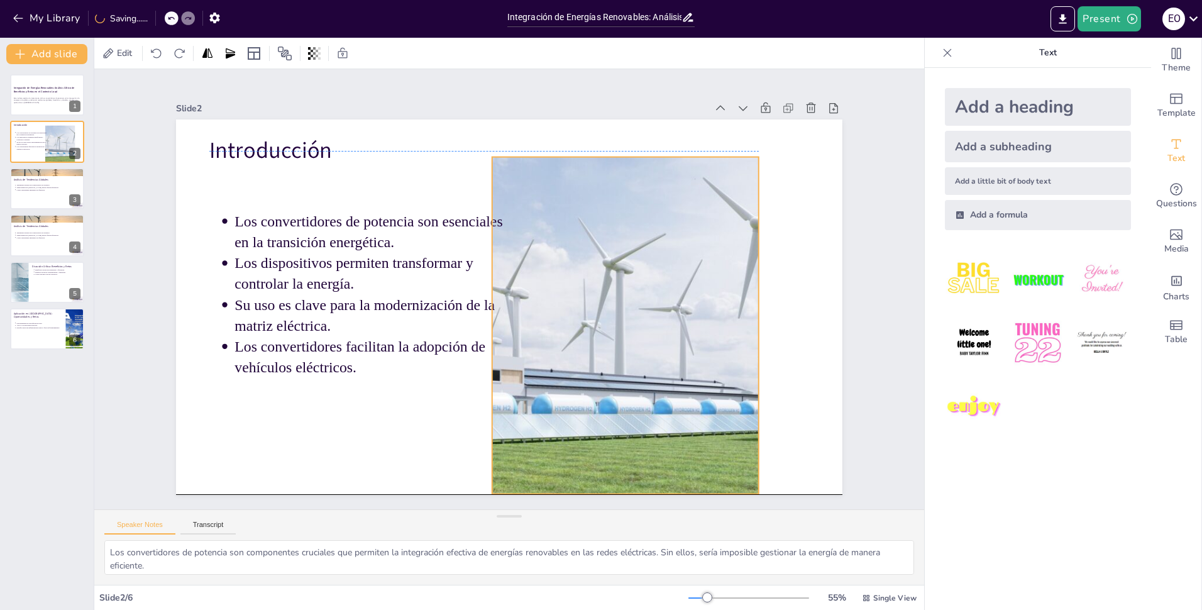
click at [646, 318] on div at bounding box center [535, 408] width 591 height 688
